Goal: Transaction & Acquisition: Purchase product/service

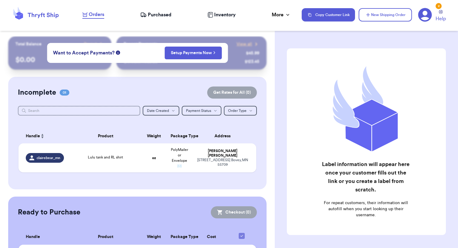
click at [151, 17] on span "Purchased" at bounding box center [160, 14] width 24 height 7
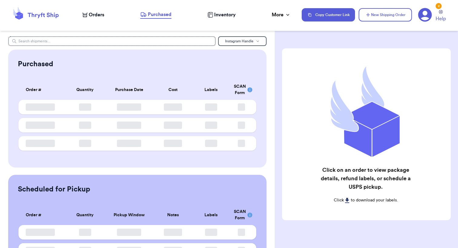
click at [101, 14] on span "Orders" at bounding box center [96, 14] width 15 height 7
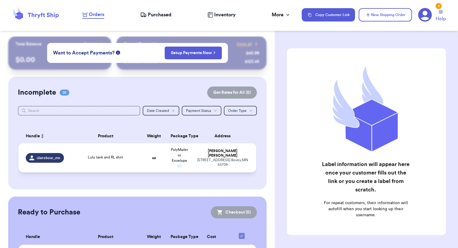
click at [135, 155] on td "Lulu tank and RL shirt" at bounding box center [106, 158] width 72 height 29
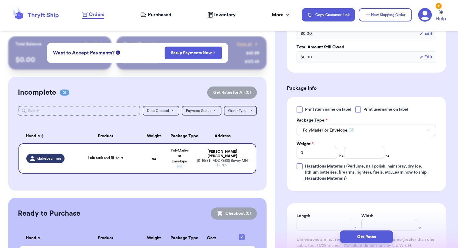
scroll to position [207, 0]
click at [354, 155] on input "number" at bounding box center [364, 153] width 41 height 12
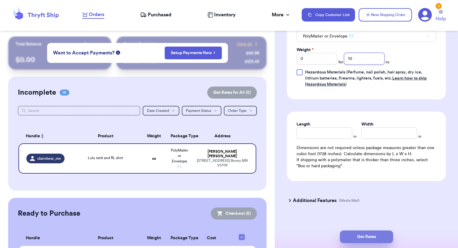
scroll to position [303, 0]
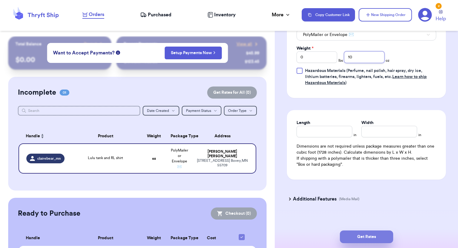
type input "10"
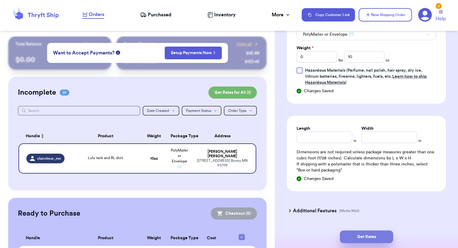
click at [369, 236] on button "Get Rates" at bounding box center [366, 237] width 53 height 13
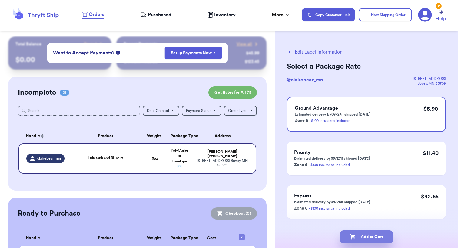
click at [360, 238] on button "Add to Cart" at bounding box center [366, 237] width 53 height 13
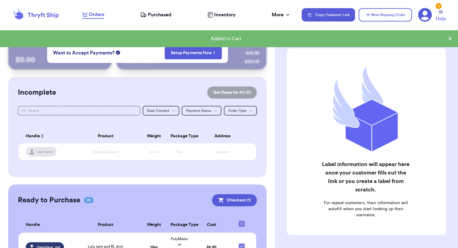
scroll to position [33, 0]
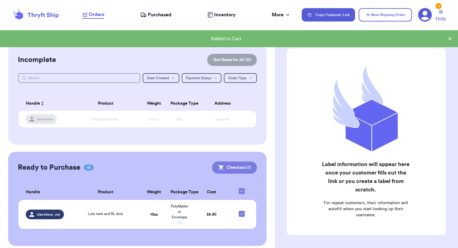
click at [224, 165] on icon at bounding box center [221, 168] width 6 height 6
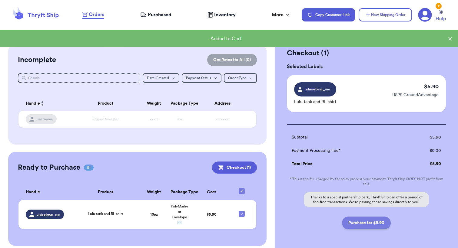
click at [369, 227] on button "Purchase for $5.90" at bounding box center [366, 223] width 49 height 13
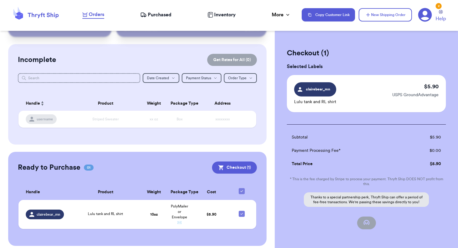
checkbox input "false"
checkbox input "true"
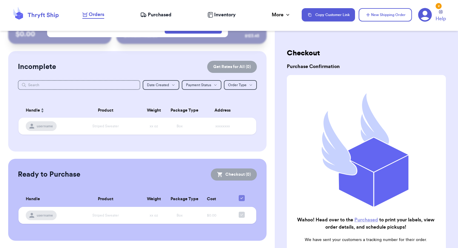
scroll to position [25, 0]
click at [162, 15] on span "Purchased" at bounding box center [160, 14] width 24 height 7
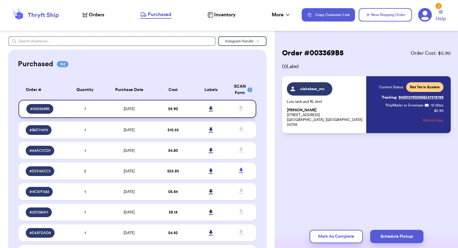
click at [209, 112] on icon at bounding box center [211, 108] width 5 height 5
